Goal: Information Seeking & Learning: Learn about a topic

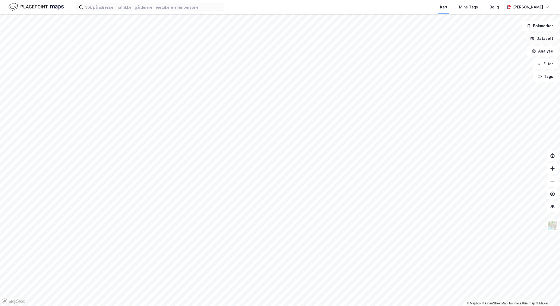
click at [546, 40] on button "Datasett" at bounding box center [542, 38] width 32 height 11
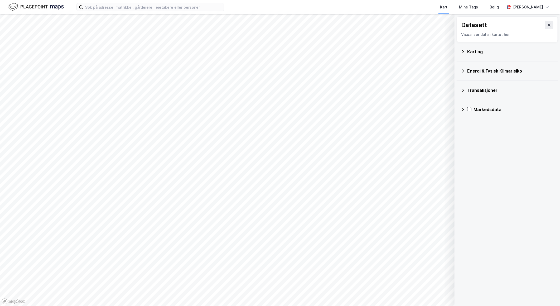
click at [464, 51] on icon at bounding box center [463, 52] width 4 height 4
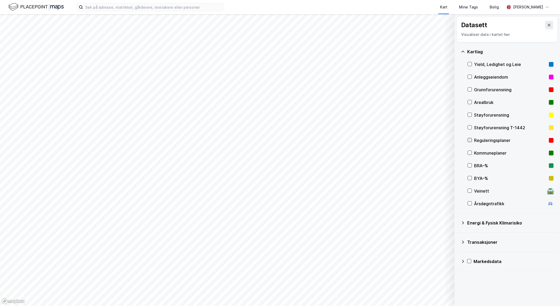
click at [469, 140] on icon at bounding box center [470, 140] width 4 height 4
click at [548, 24] on icon at bounding box center [549, 25] width 3 height 3
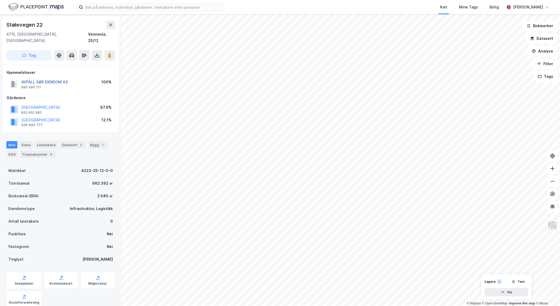
click at [0, 0] on button "AVFALL SØR EIENDOM AS" at bounding box center [0, 0] width 0 height 0
